Goal: Find specific page/section: Find specific page/section

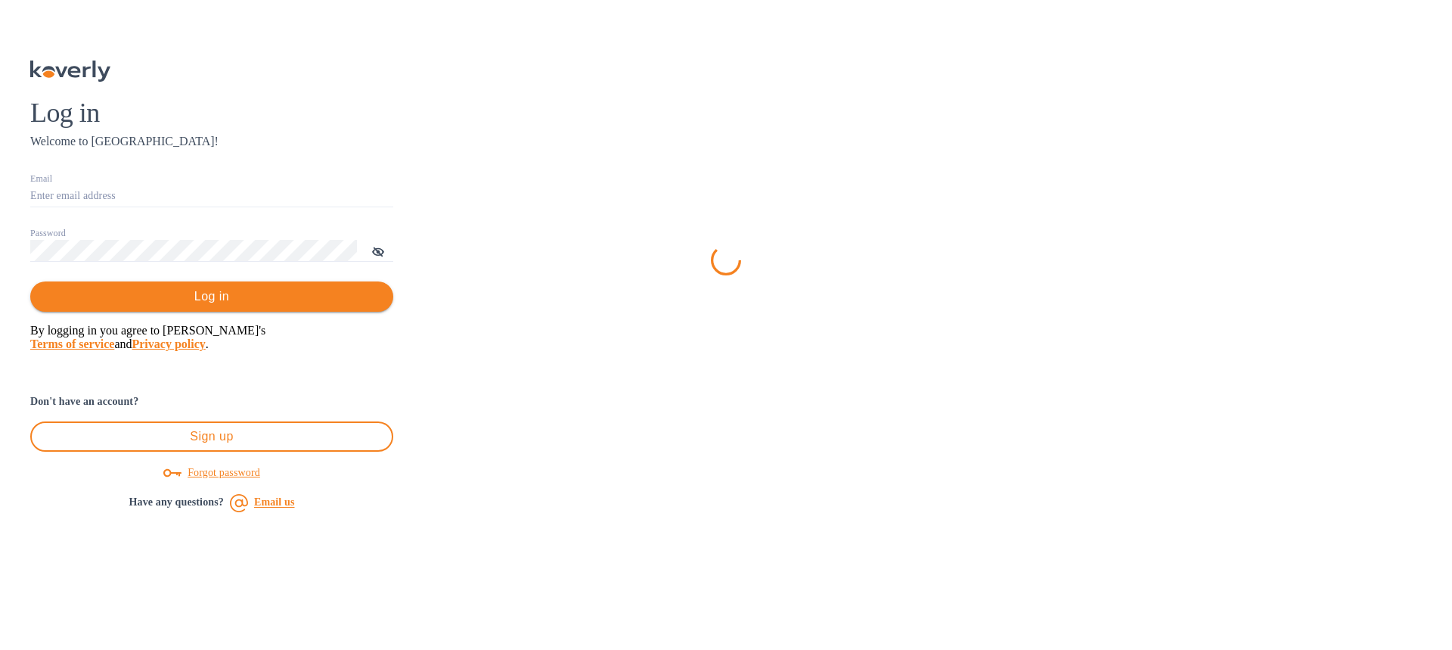
type input "[EMAIL_ADDRESS][DOMAIN_NAME]"
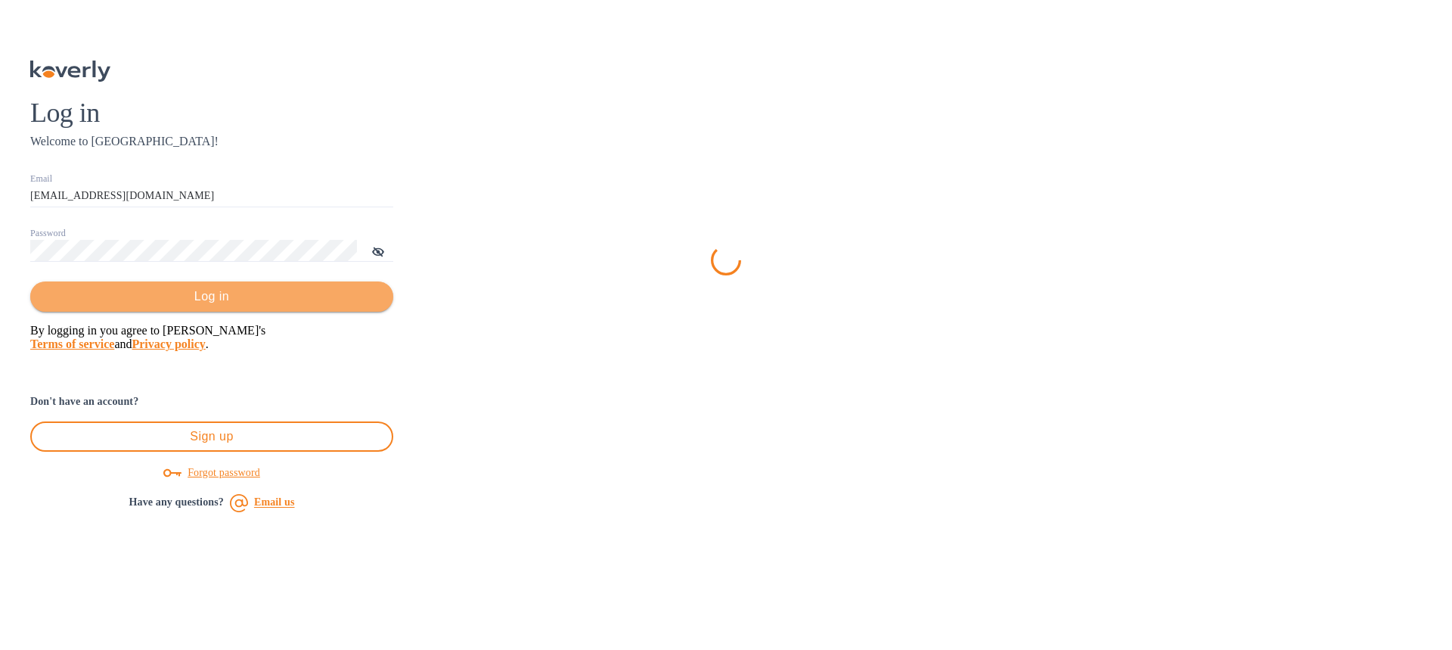
click at [381, 305] on span "Log in" at bounding box center [211, 296] width 339 height 18
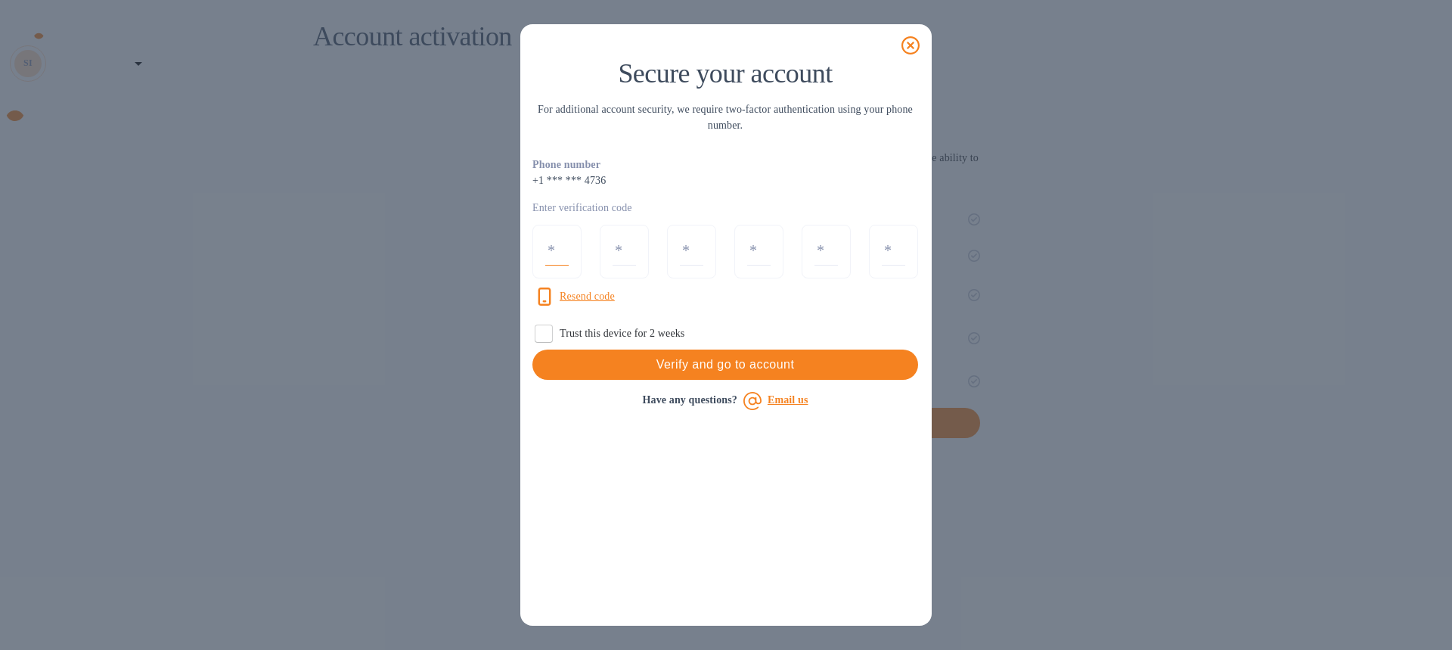
click at [562, 257] on input "number" at bounding box center [556, 251] width 23 height 28
click at [551, 336] on input "Trust this device for 2 weeks" at bounding box center [544, 334] width 32 height 32
checkbox input "true"
click at [564, 258] on input "number" at bounding box center [556, 251] width 23 height 28
type input "7"
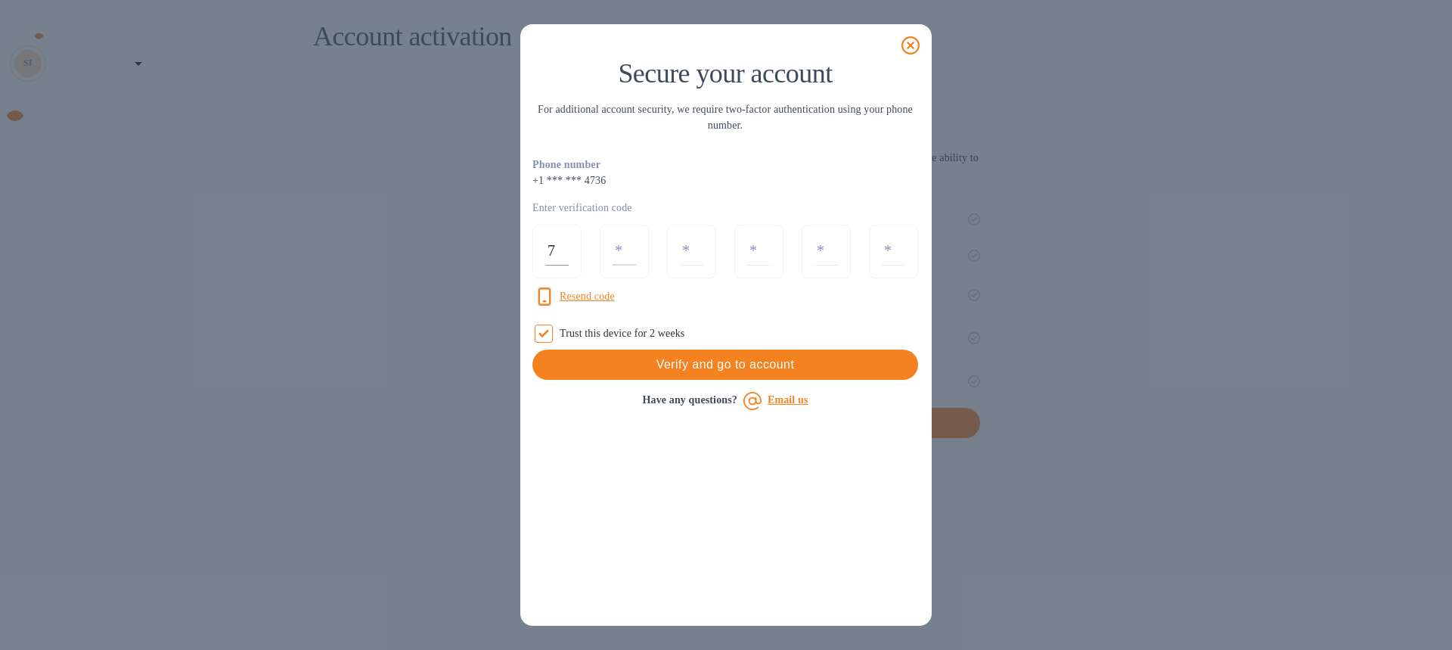
type input "3"
type input "9"
type input "8"
type input "7"
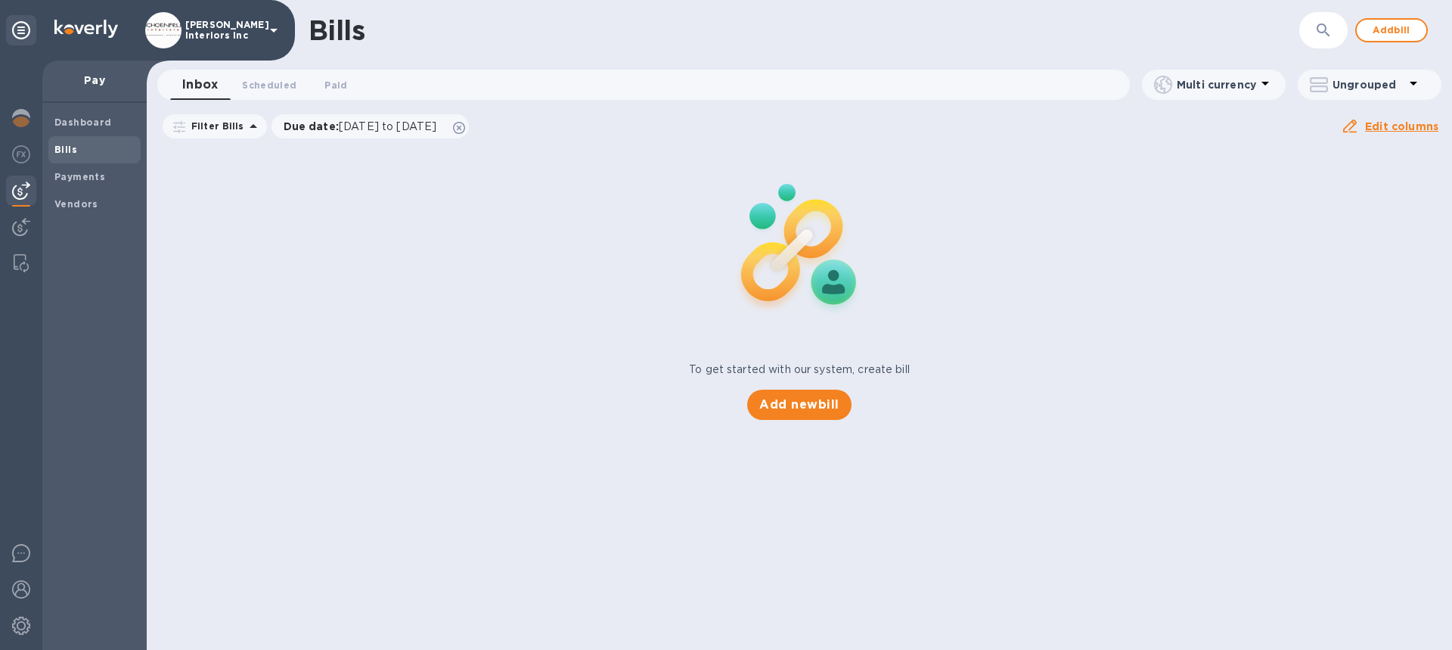
click at [195, 26] on p "[PERSON_NAME] Interiors Inc" at bounding box center [223, 30] width 76 height 21
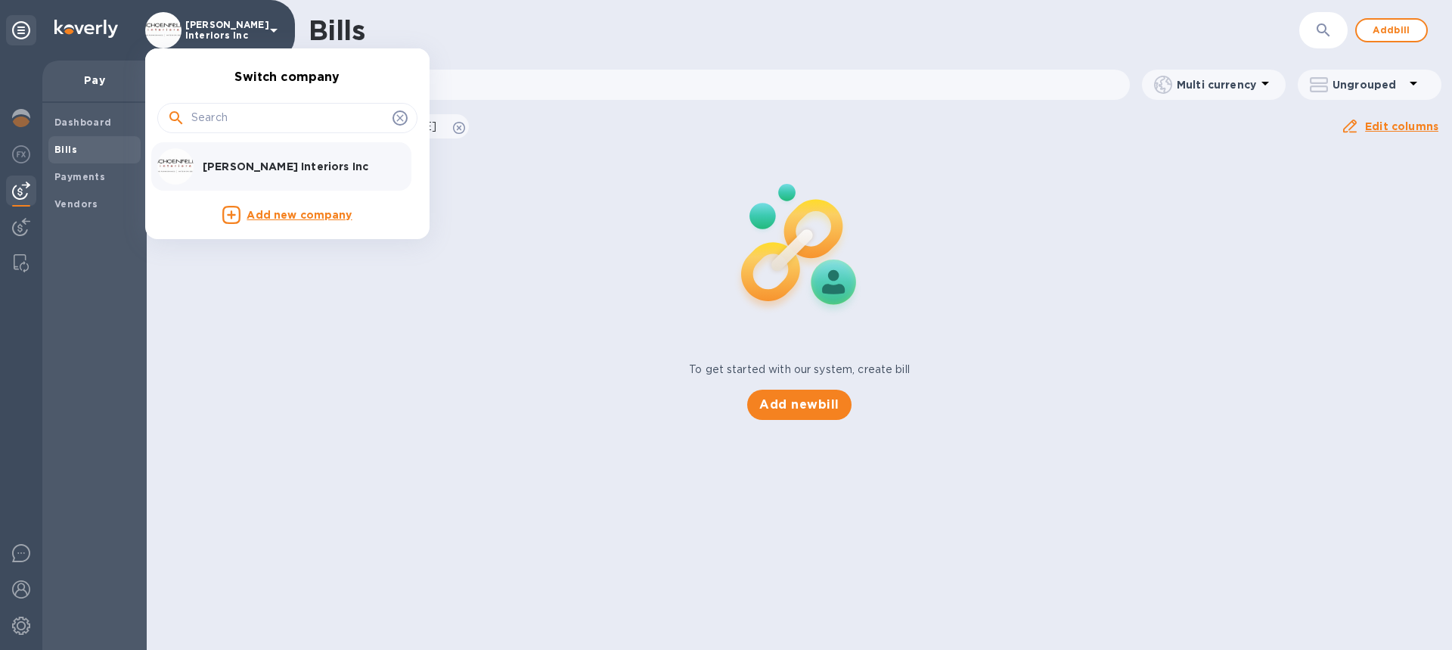
click at [232, 168] on p "[PERSON_NAME] Interiors Inc" at bounding box center [298, 166] width 191 height 15
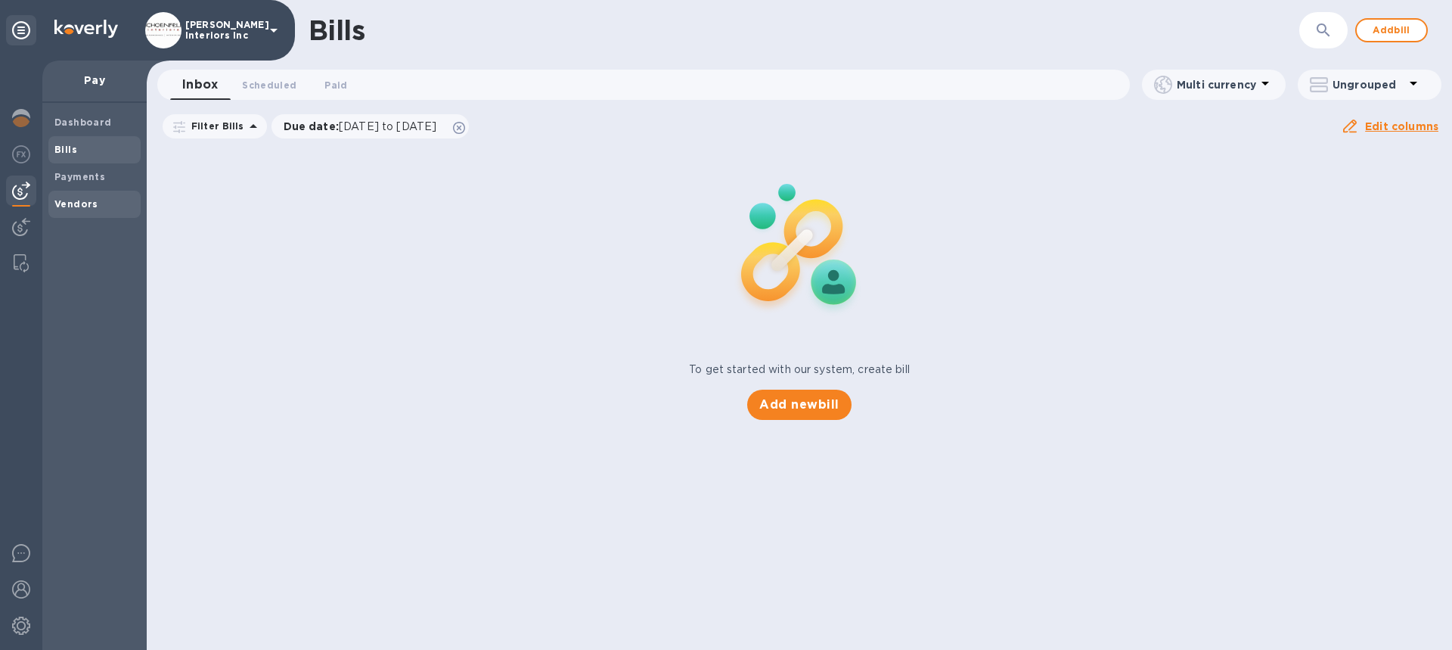
click at [70, 206] on b "Vendors" at bounding box center [76, 203] width 44 height 11
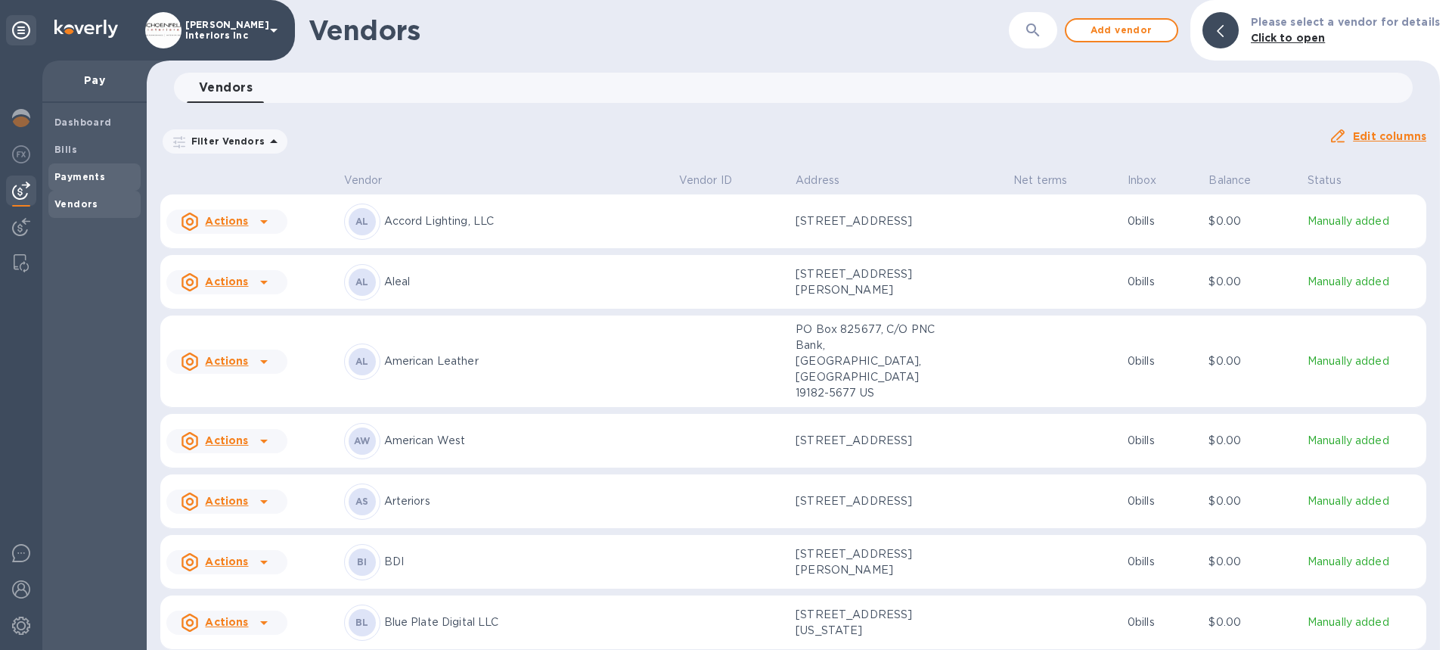
click at [109, 178] on span "Payments" at bounding box center [94, 176] width 80 height 15
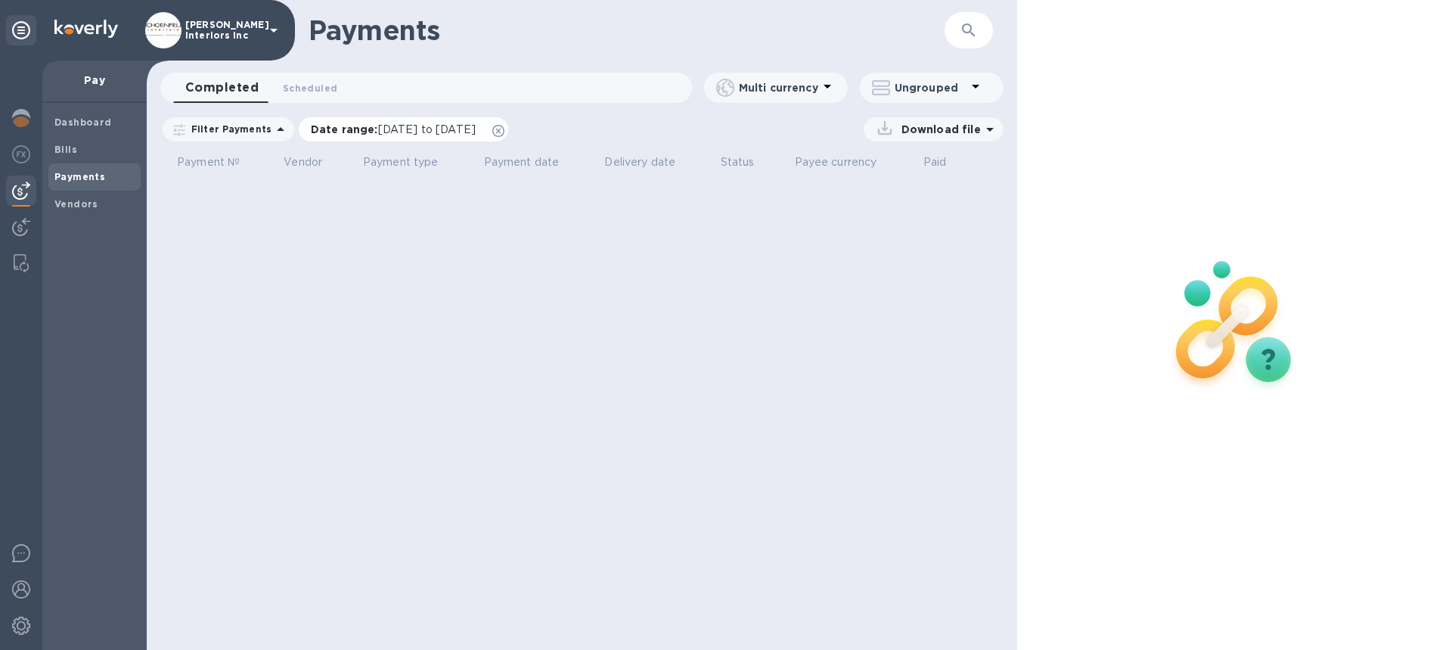
click at [504, 130] on icon at bounding box center [498, 131] width 12 height 12
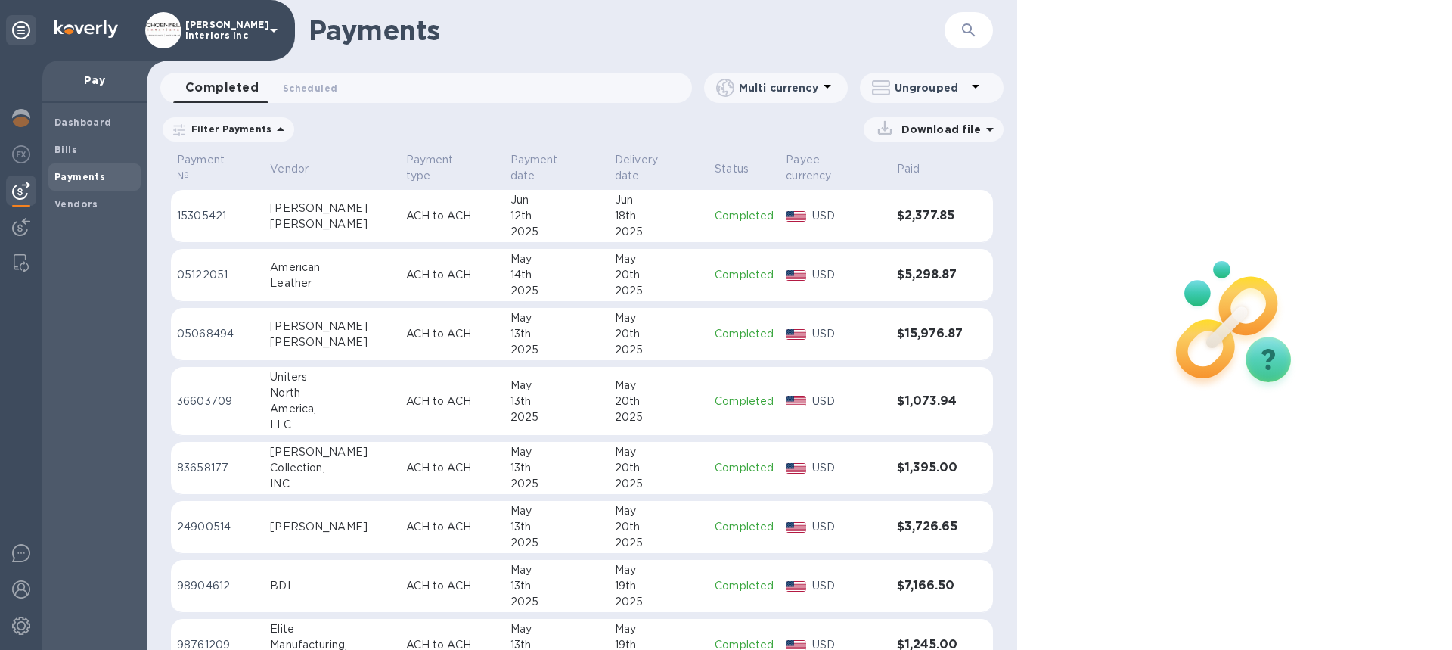
click at [972, 29] on icon "button" at bounding box center [969, 30] width 18 height 18
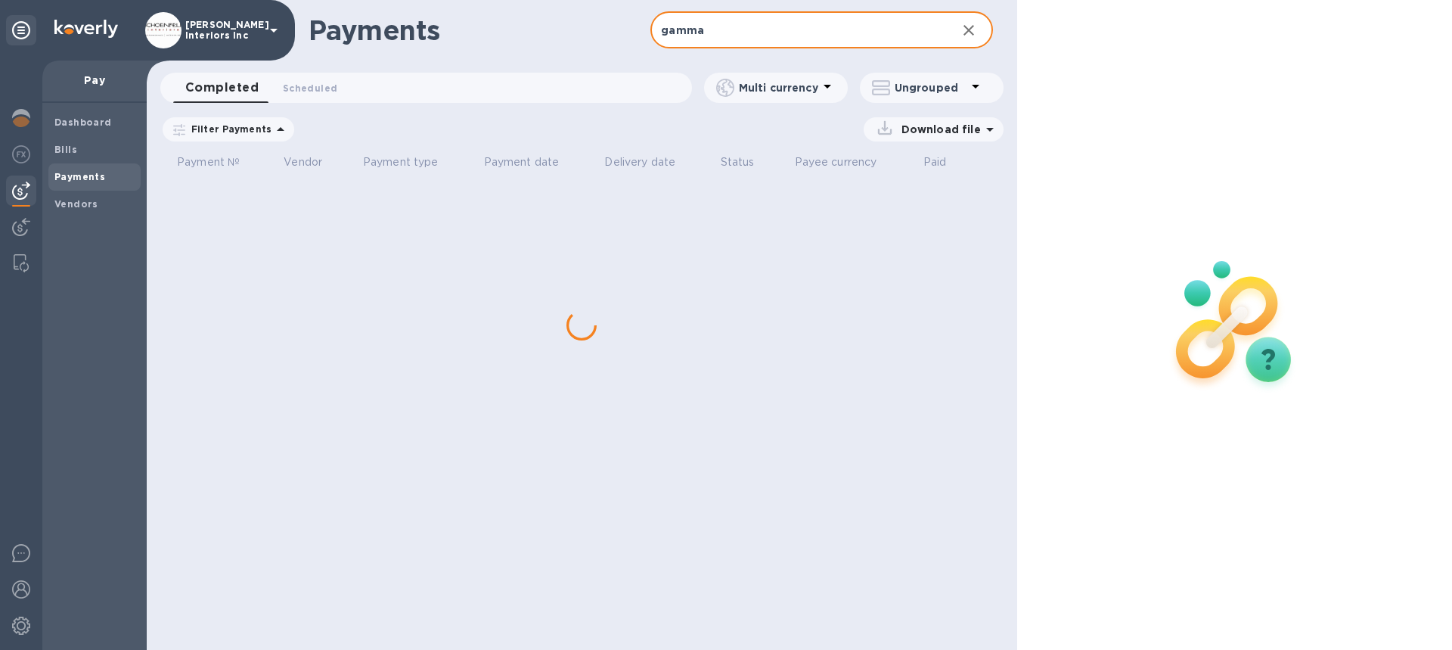
type input "gamma"
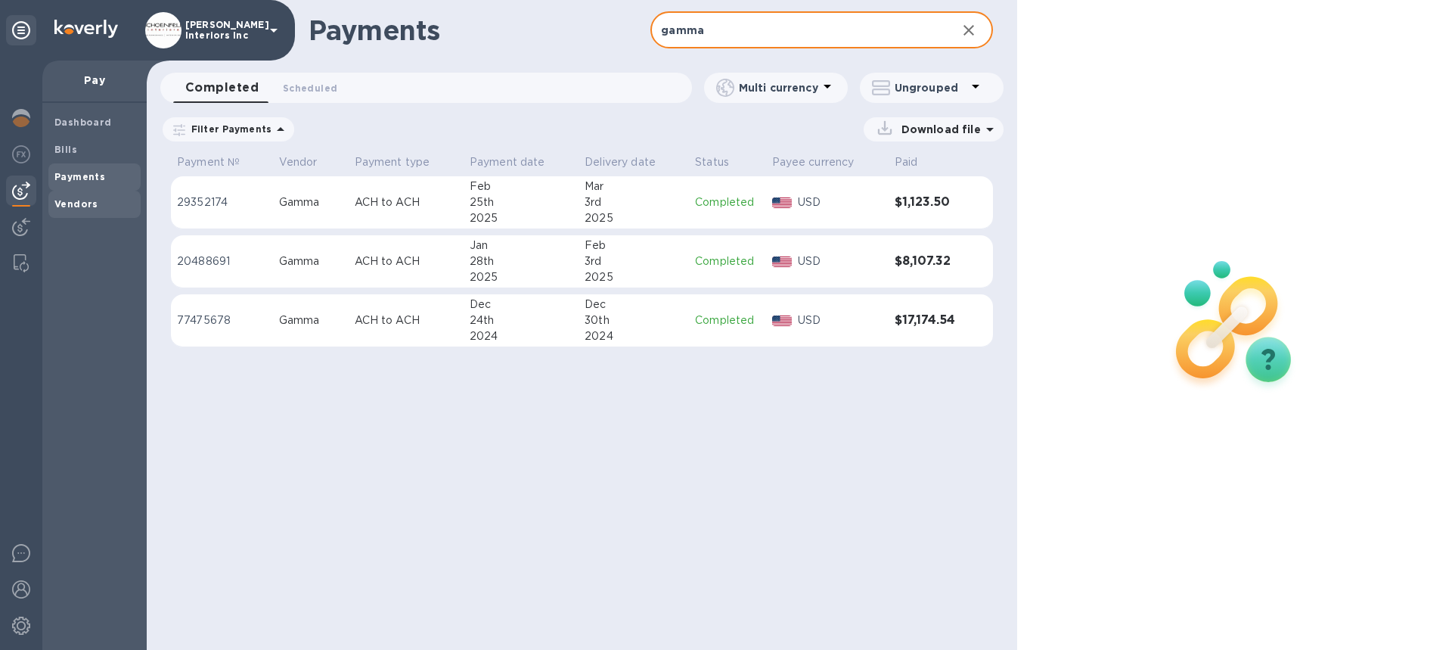
click at [101, 200] on span "Vendors" at bounding box center [94, 204] width 80 height 15
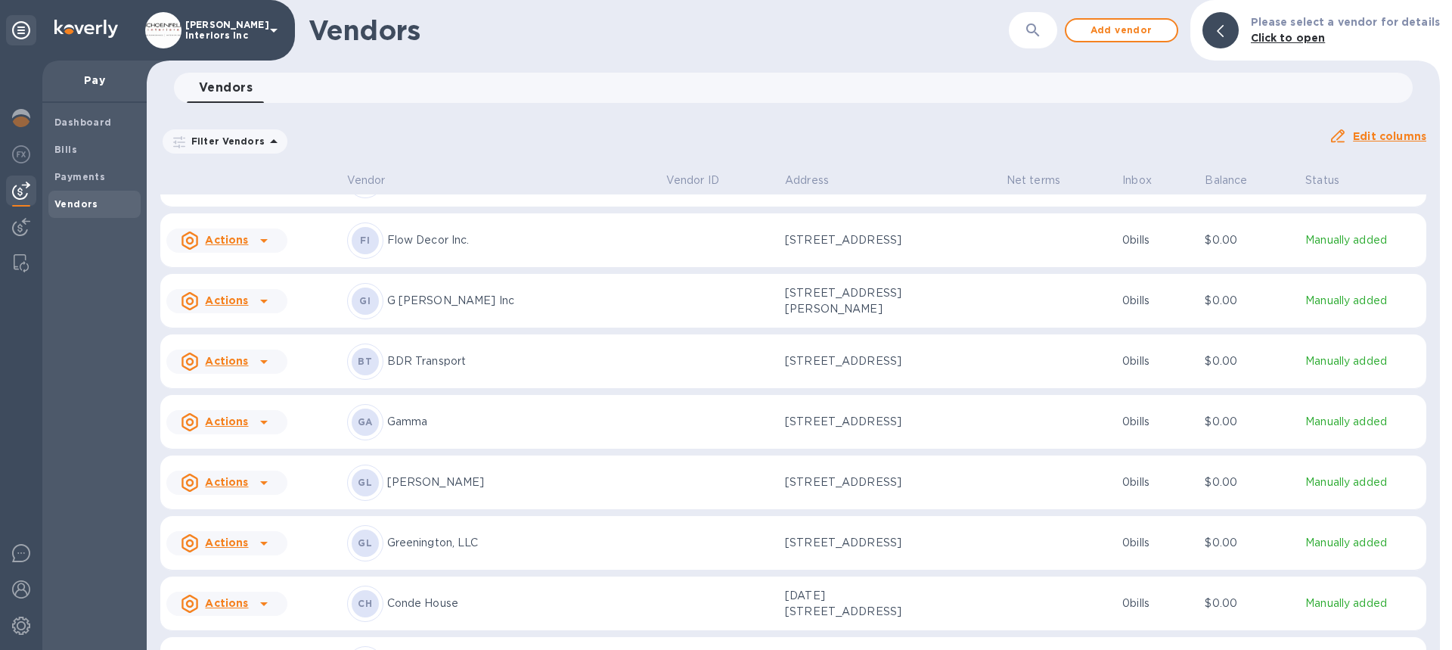
scroll to position [1706, 0]
click at [496, 439] on div "GA Gamma" at bounding box center [500, 421] width 307 height 36
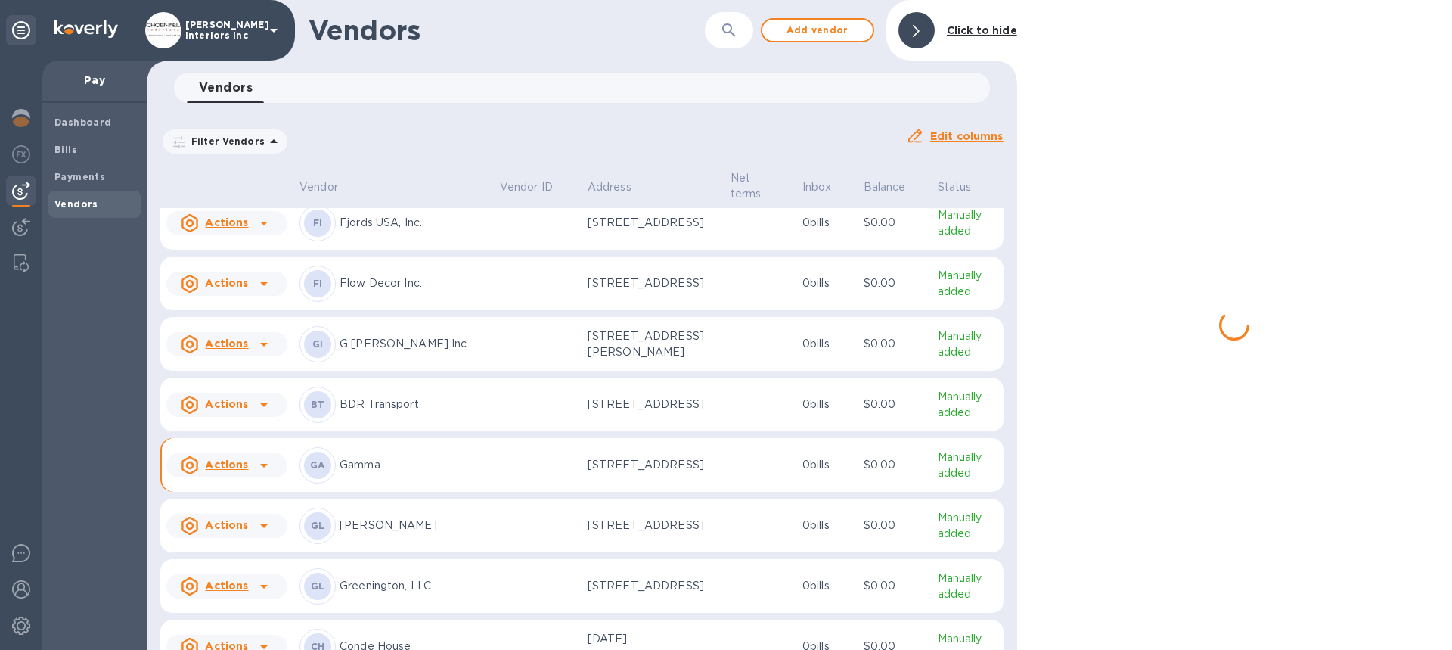
scroll to position [1823, 0]
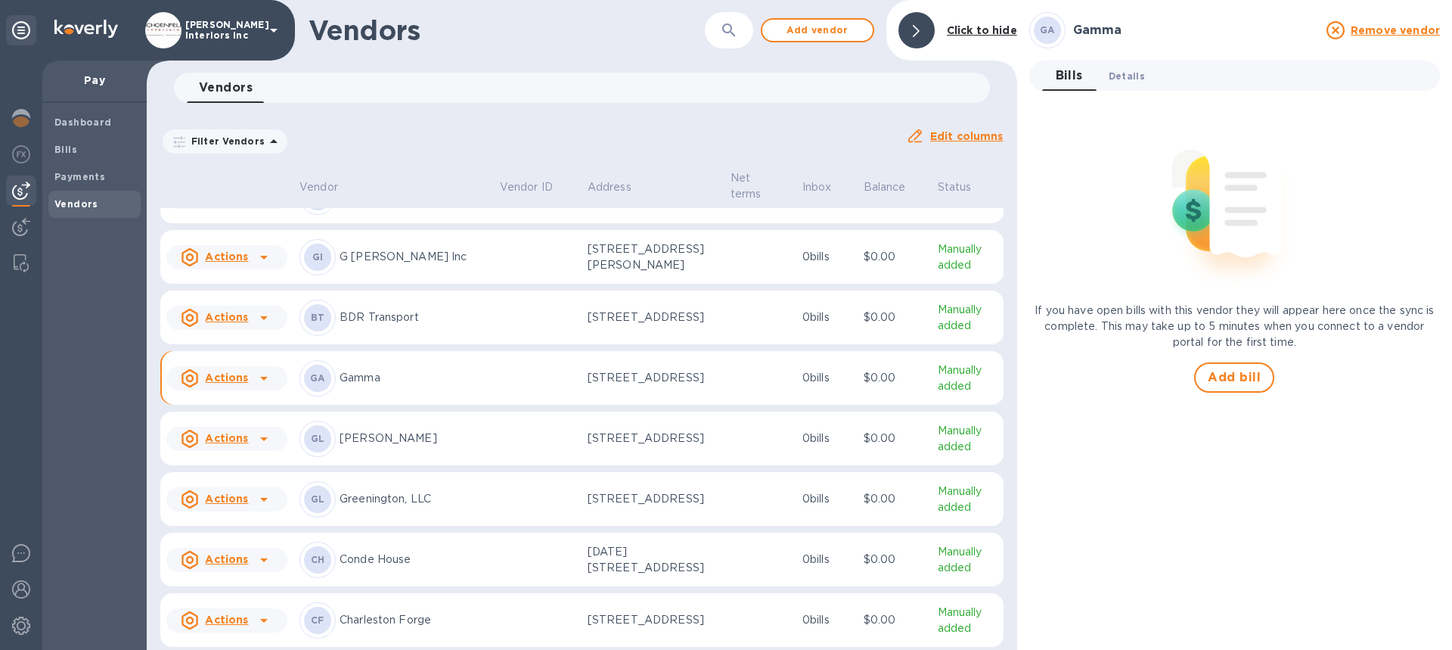
click at [1121, 75] on span "Details 0" at bounding box center [1126, 76] width 36 height 16
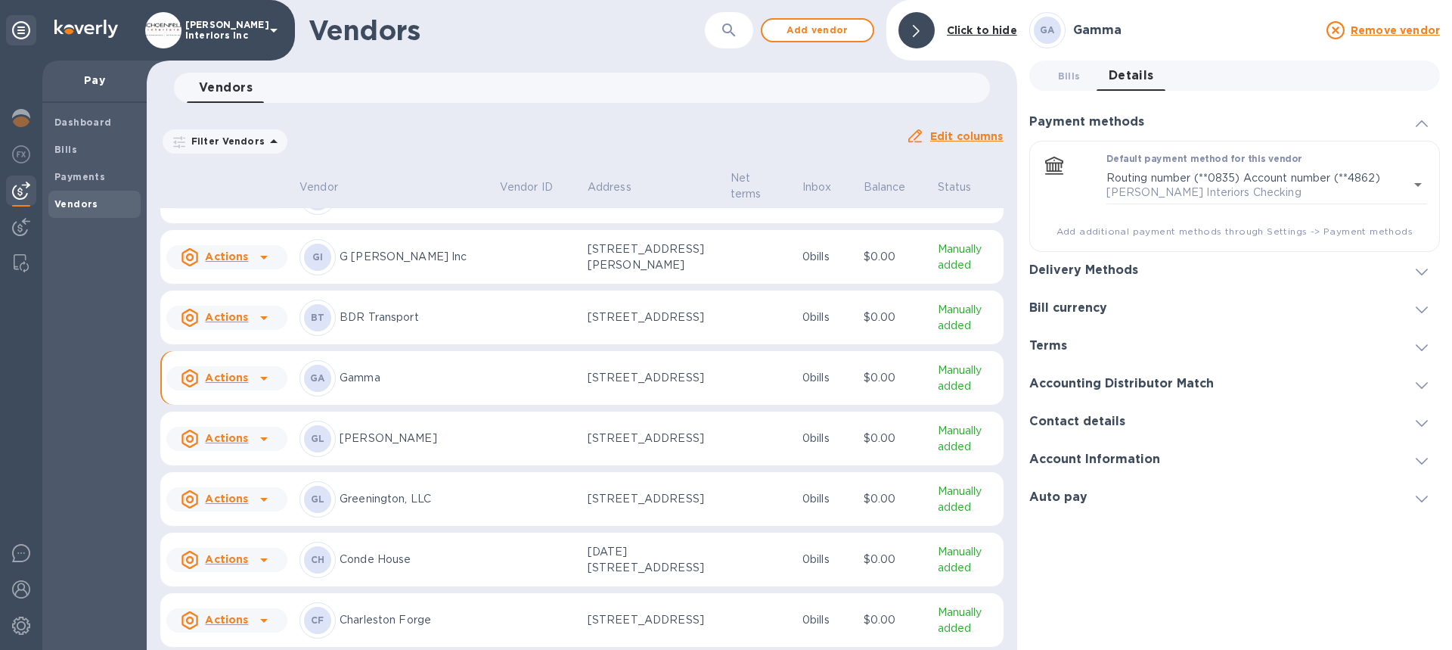
click at [1417, 265] on span at bounding box center [1421, 271] width 12 height 14
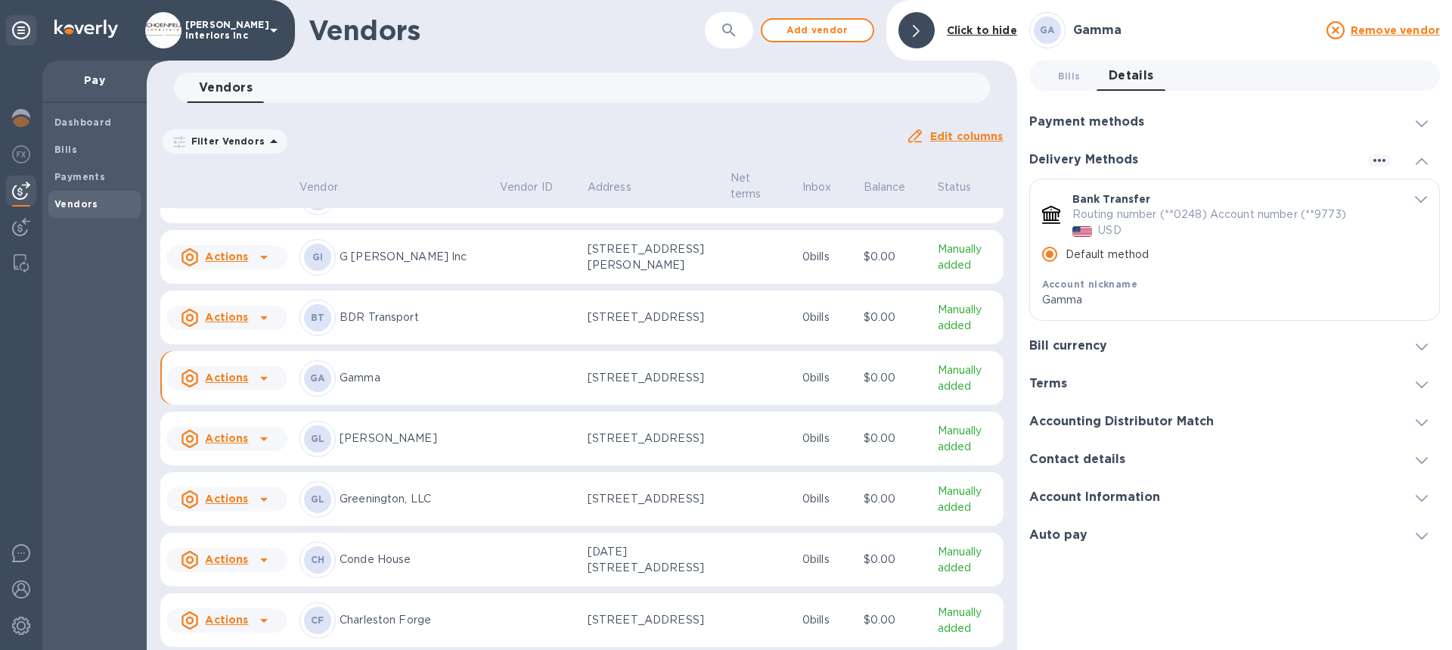
click at [1418, 200] on icon "default-method" at bounding box center [1421, 199] width 12 height 7
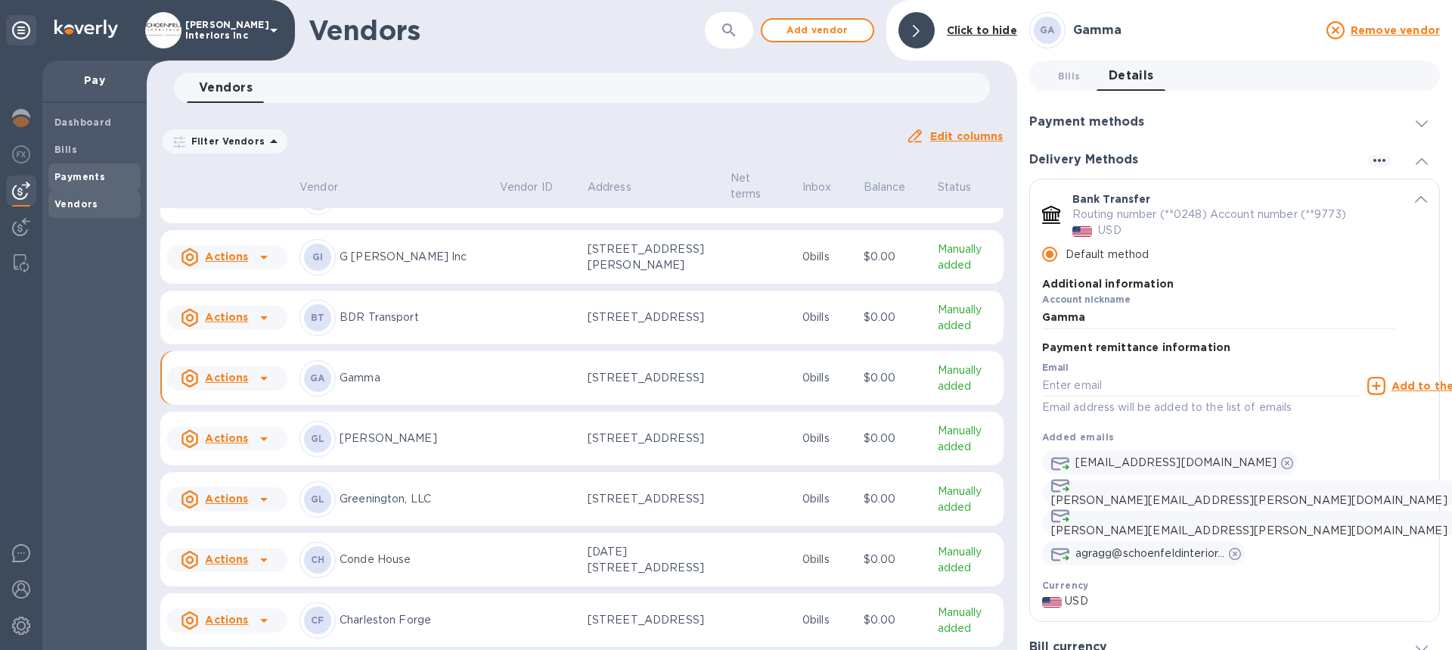
click at [81, 169] on span "Payments" at bounding box center [79, 176] width 51 height 15
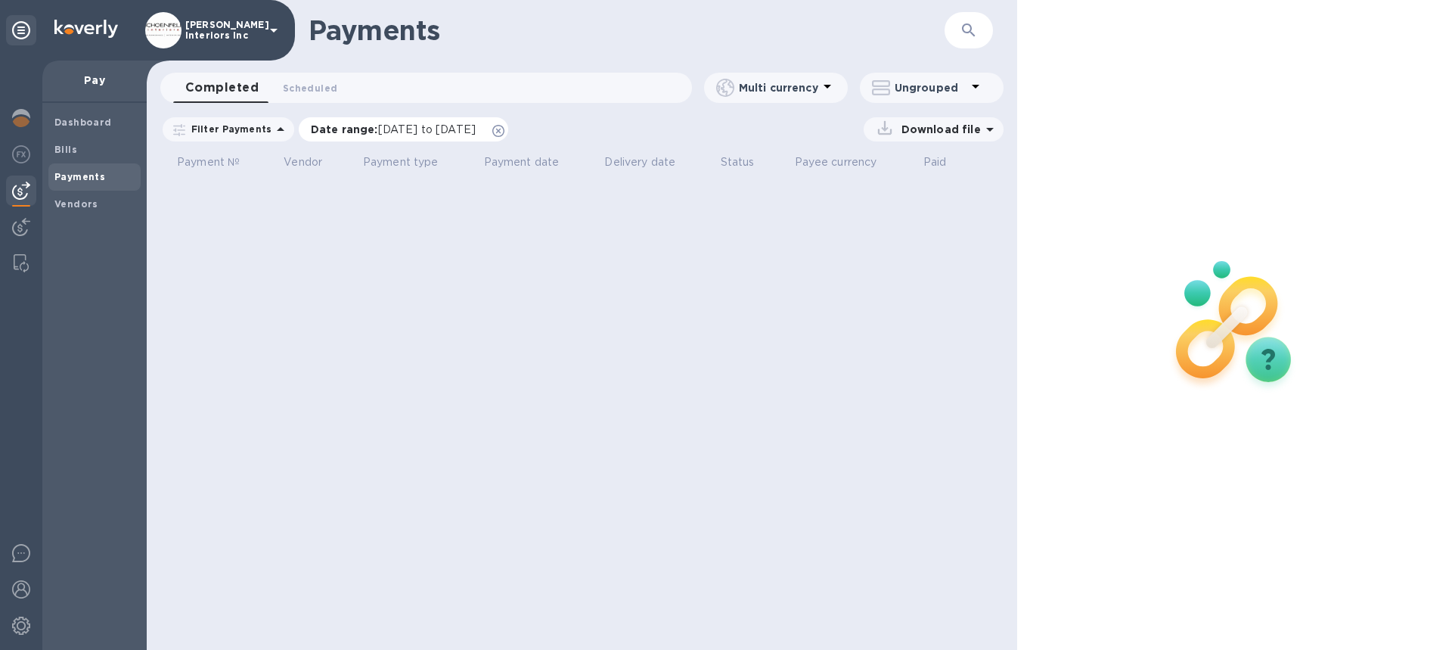
click at [504, 125] on icon at bounding box center [498, 131] width 12 height 12
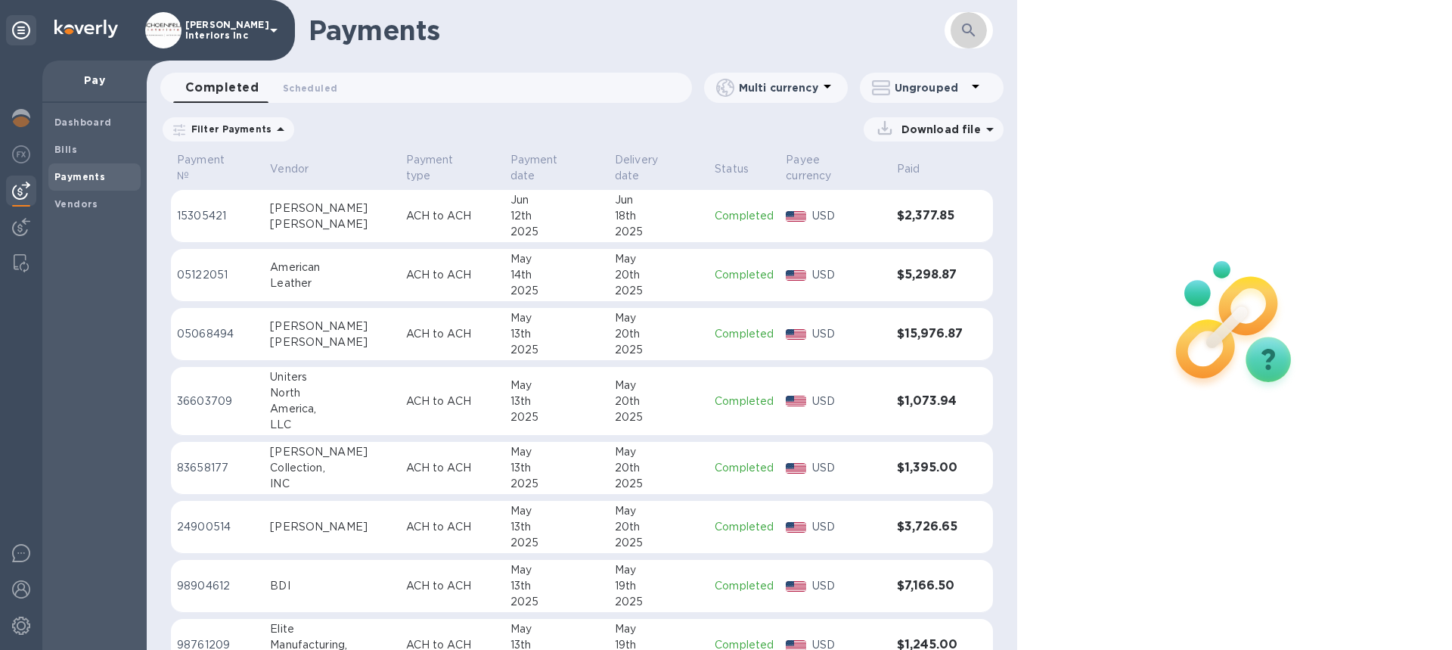
click at [969, 28] on icon "button" at bounding box center [969, 30] width 18 height 18
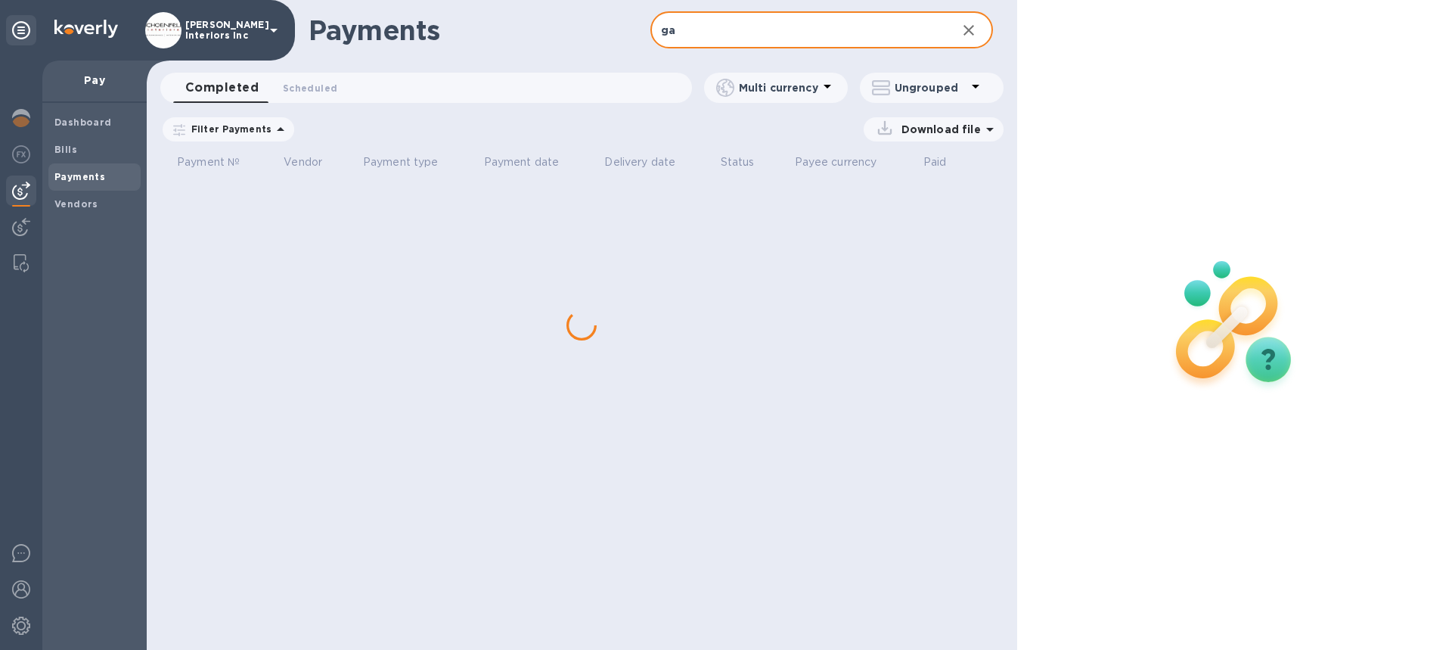
type input "g"
type input "GAMMA"
